Goal: Obtain resource: Obtain resource

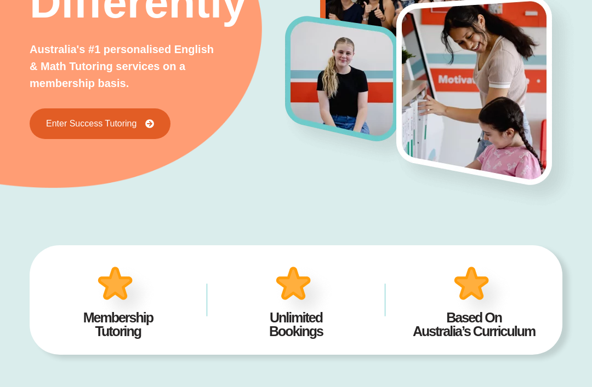
click at [99, 130] on link "Enter Success Tutoring" at bounding box center [100, 123] width 141 height 31
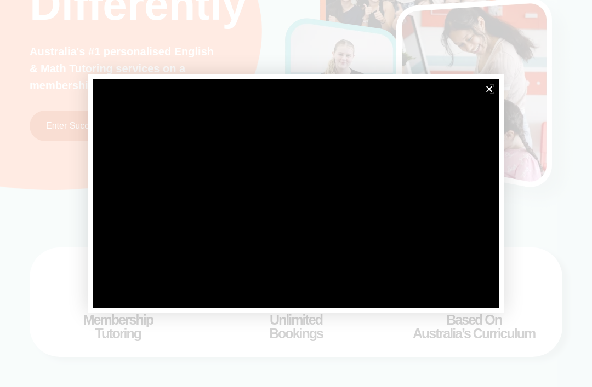
scroll to position [201, 0]
click at [524, 87] on div at bounding box center [296, 193] width 592 height 387
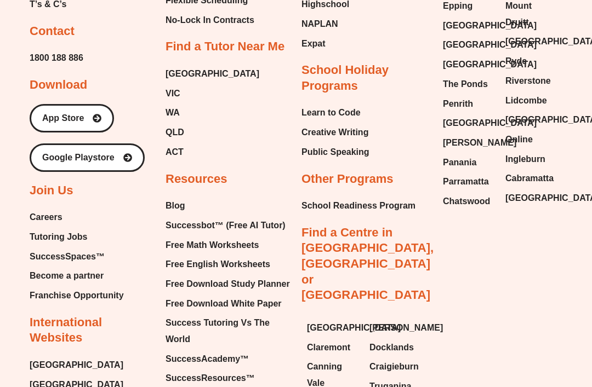
scroll to position [4536, 0]
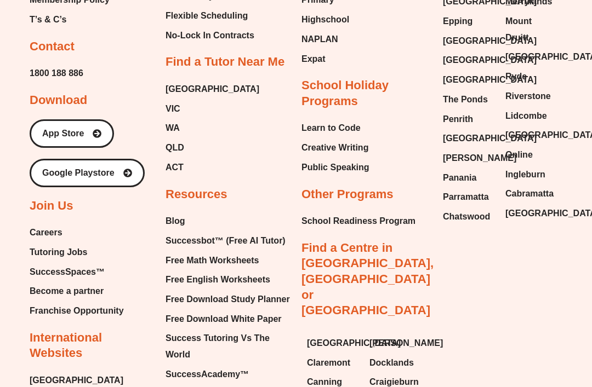
click at [187, 253] on span "Free Math Worksheets" at bounding box center [211, 261] width 93 height 16
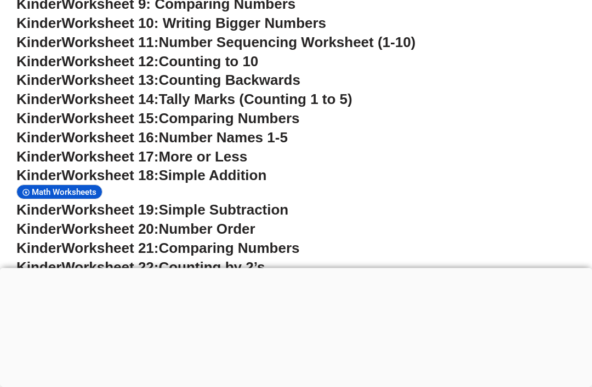
scroll to position [666, 0]
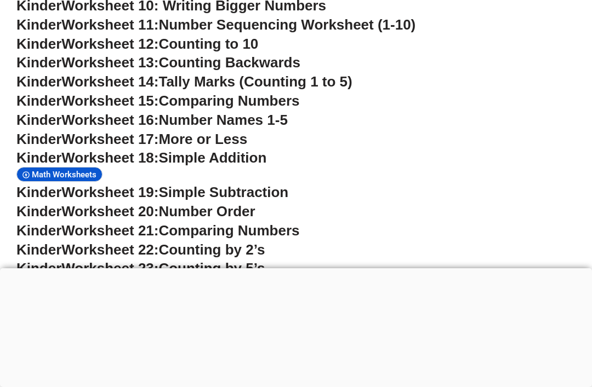
click at [298, 268] on div at bounding box center [296, 268] width 592 height 0
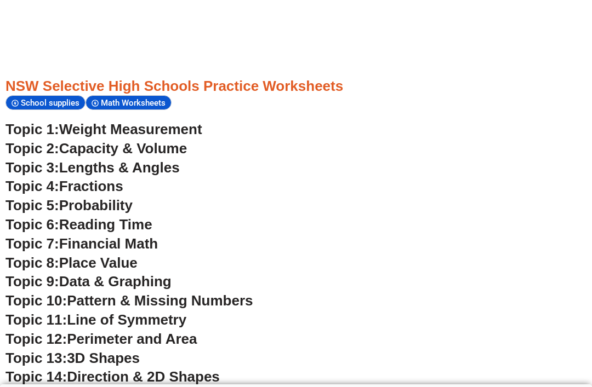
scroll to position [2813, 0]
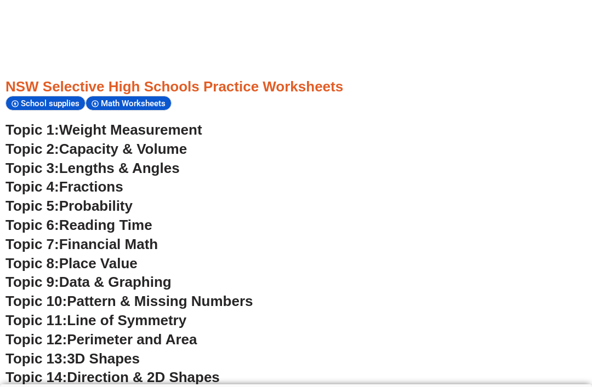
click at [160, 274] on span "Data & Graphing" at bounding box center [115, 282] width 112 height 16
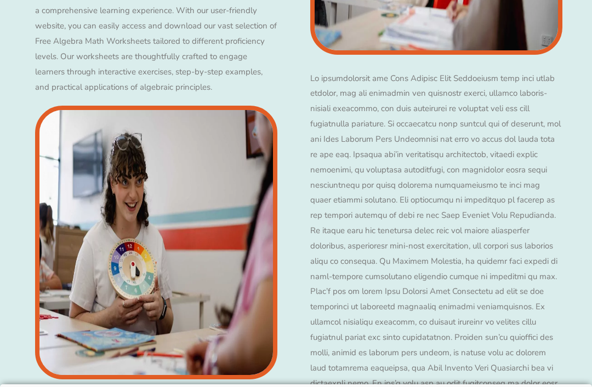
scroll to position [2831, 0]
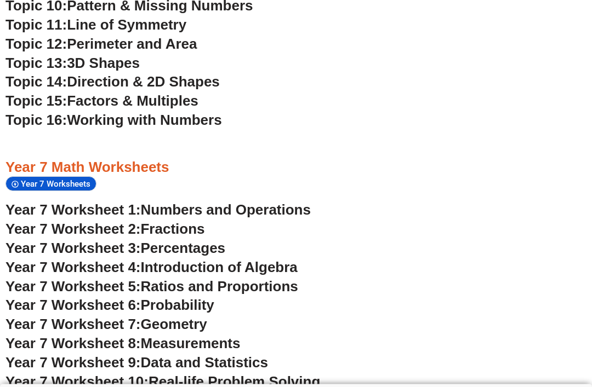
scroll to position [3109, 0]
click at [196, 297] on span "Probability" at bounding box center [177, 305] width 73 height 16
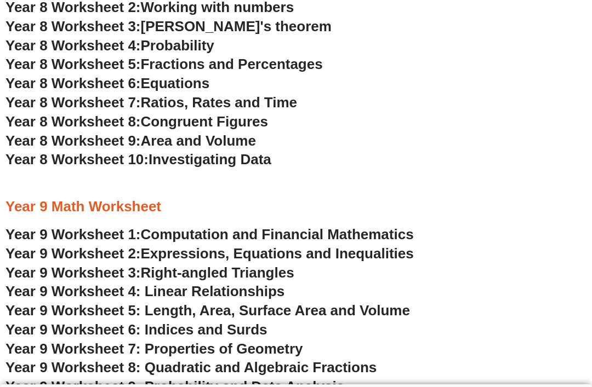
scroll to position [3575, 0]
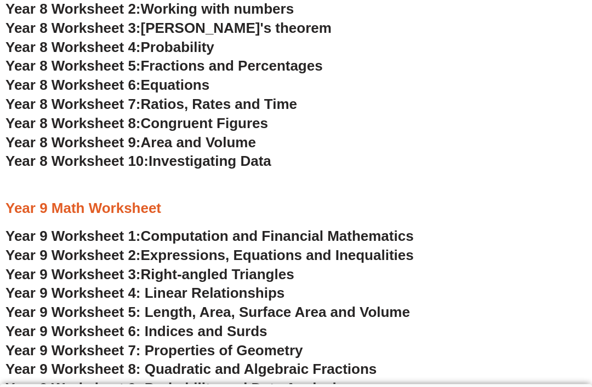
click at [359, 362] on span "Year 9 Worksheet 8: Quadratic and Algebraic Fractions" at bounding box center [190, 370] width 371 height 16
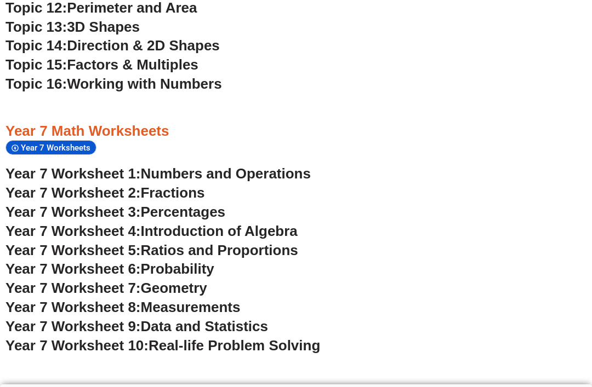
scroll to position [3144, 0]
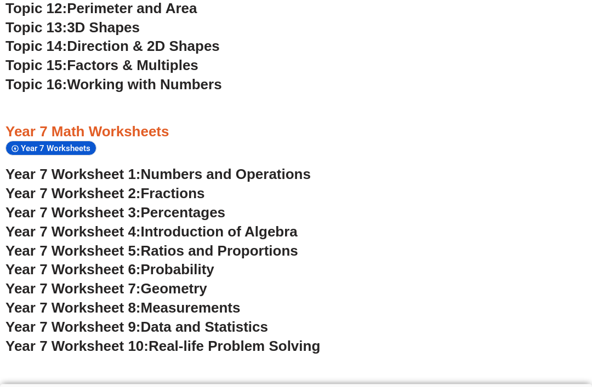
click at [195, 262] on span "Probability" at bounding box center [177, 270] width 73 height 16
click at [192, 261] on span "Probability" at bounding box center [177, 269] width 73 height 16
